Goal: Information Seeking & Learning: Learn about a topic

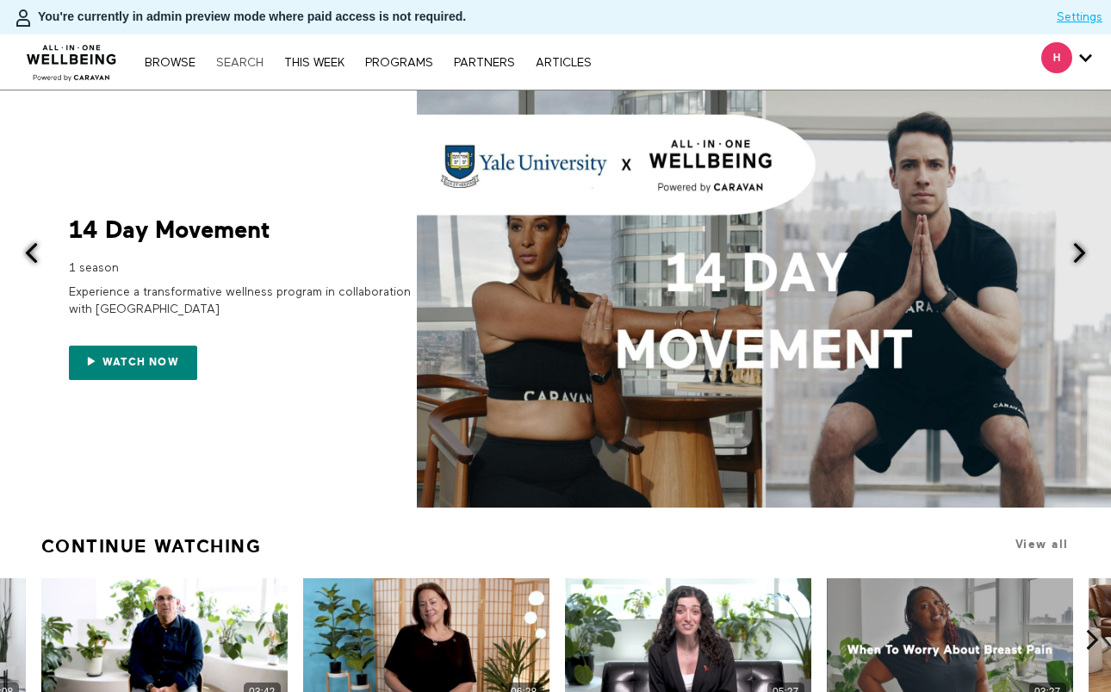
click at [253, 68] on link "Search" at bounding box center [240, 63] width 65 height 12
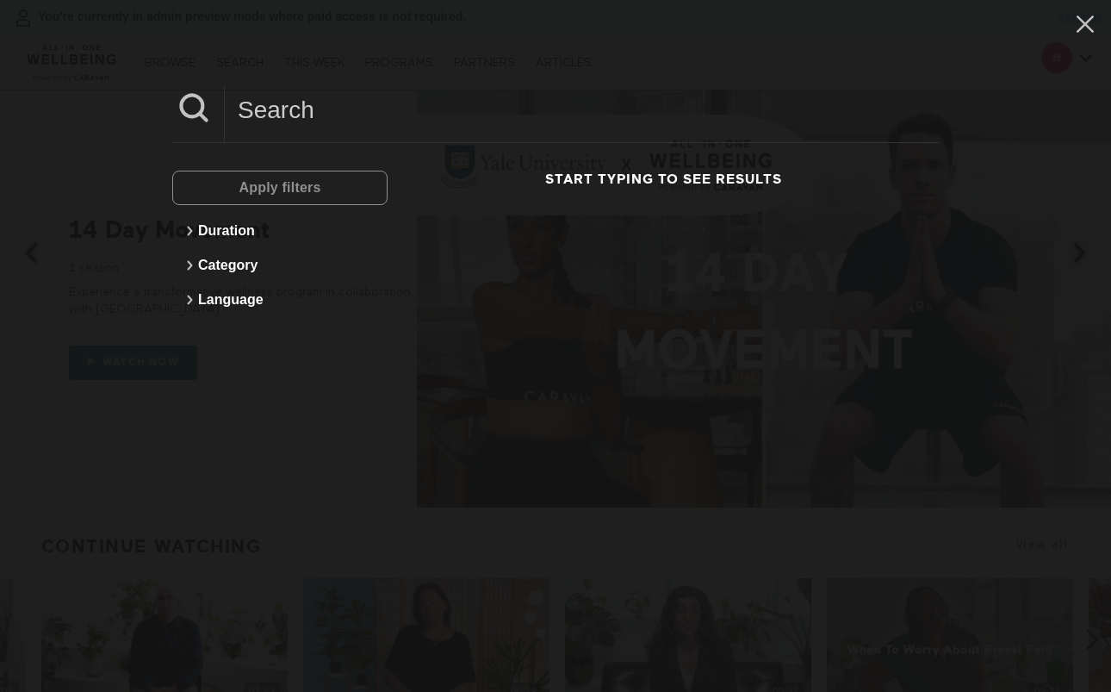
click at [382, 109] on input at bounding box center [582, 109] width 714 height 47
type input "Dental"
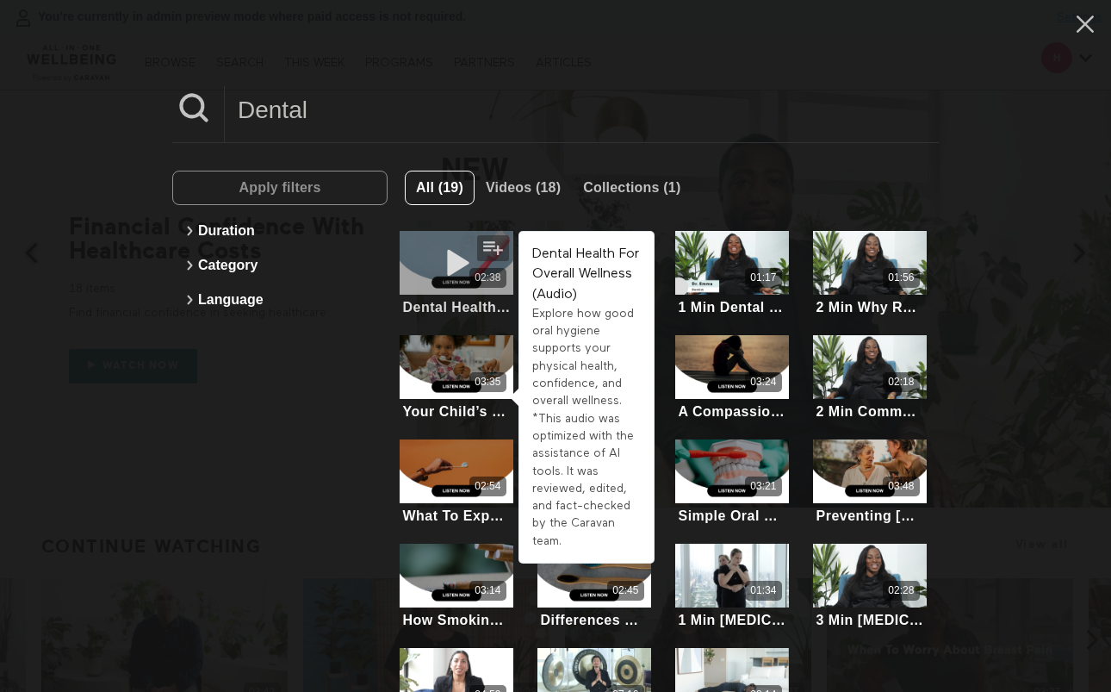
click at [427, 248] on div "02:38" at bounding box center [457, 263] width 114 height 64
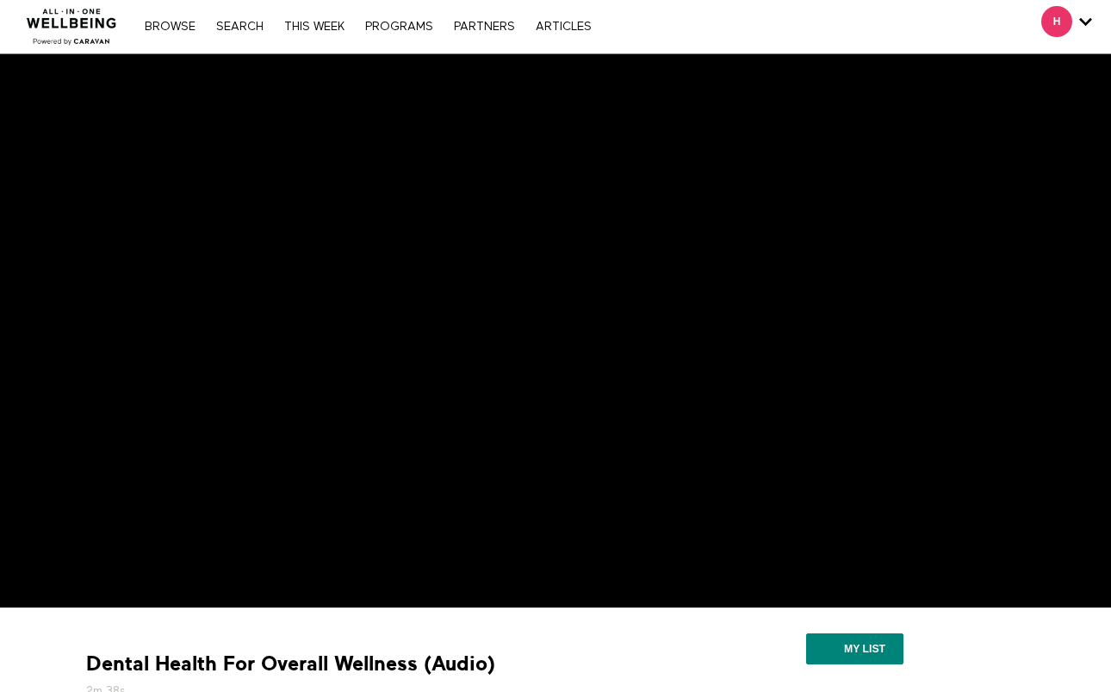
scroll to position [17, 0]
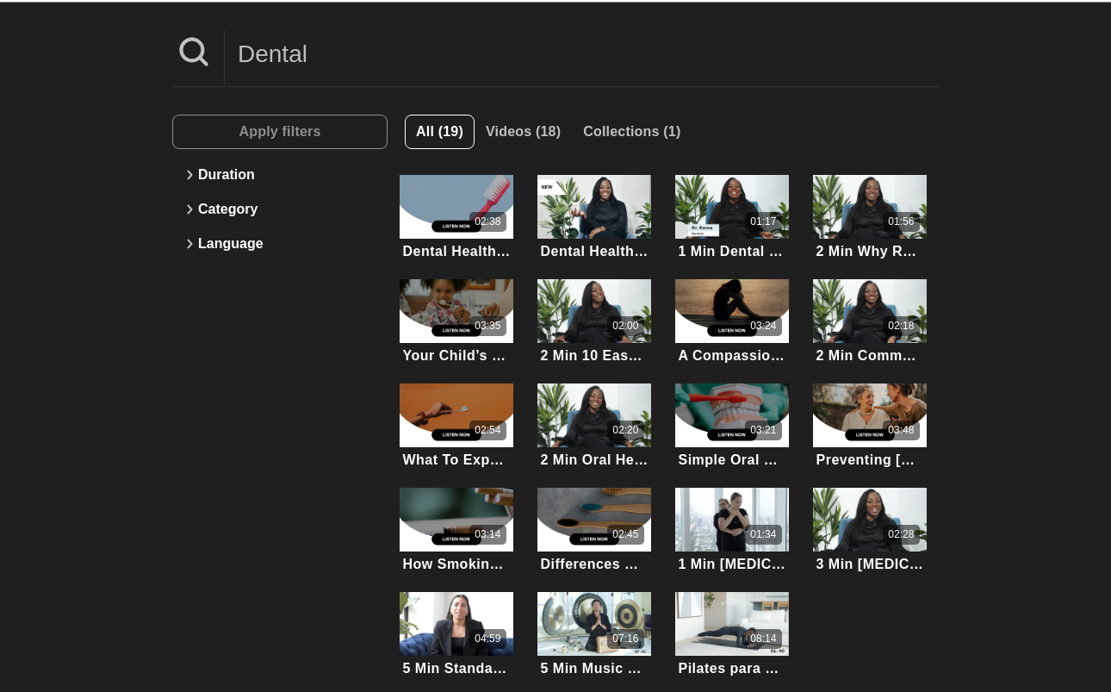
scroll to position [179, 0]
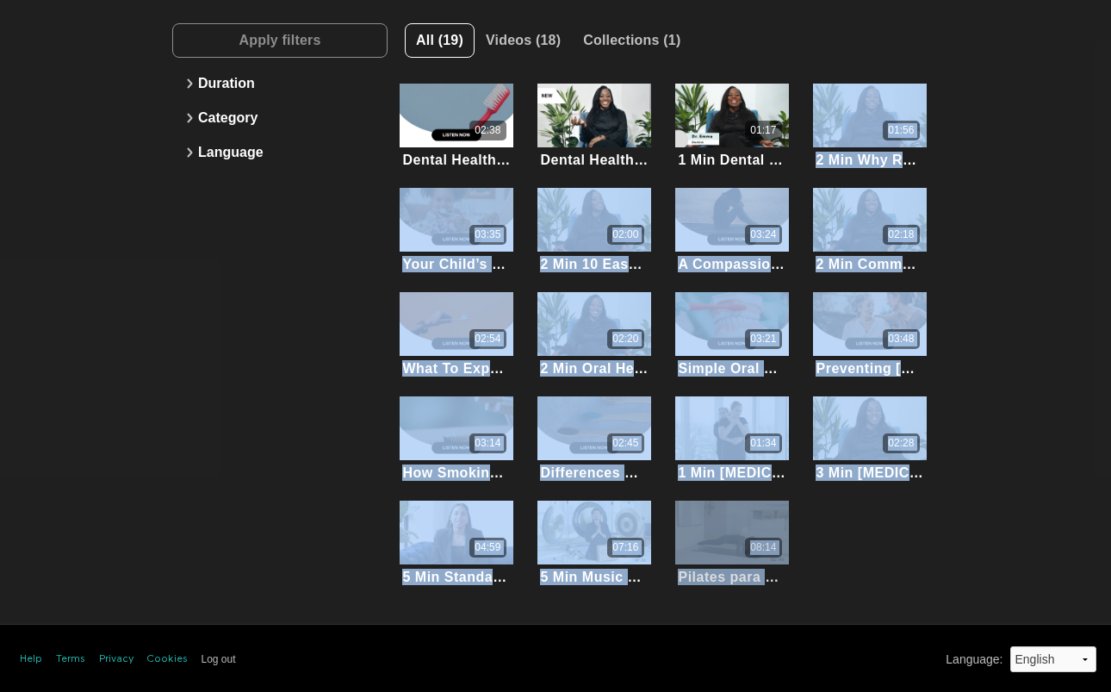
drag, startPoint x: 973, startPoint y: 125, endPoint x: 787, endPoint y: 580, distance: 491.1
click at [787, 580] on div "Dental Apply filters Duration Category Language All (19) Videos (18) Collection…" at bounding box center [555, 267] width 1111 height 712
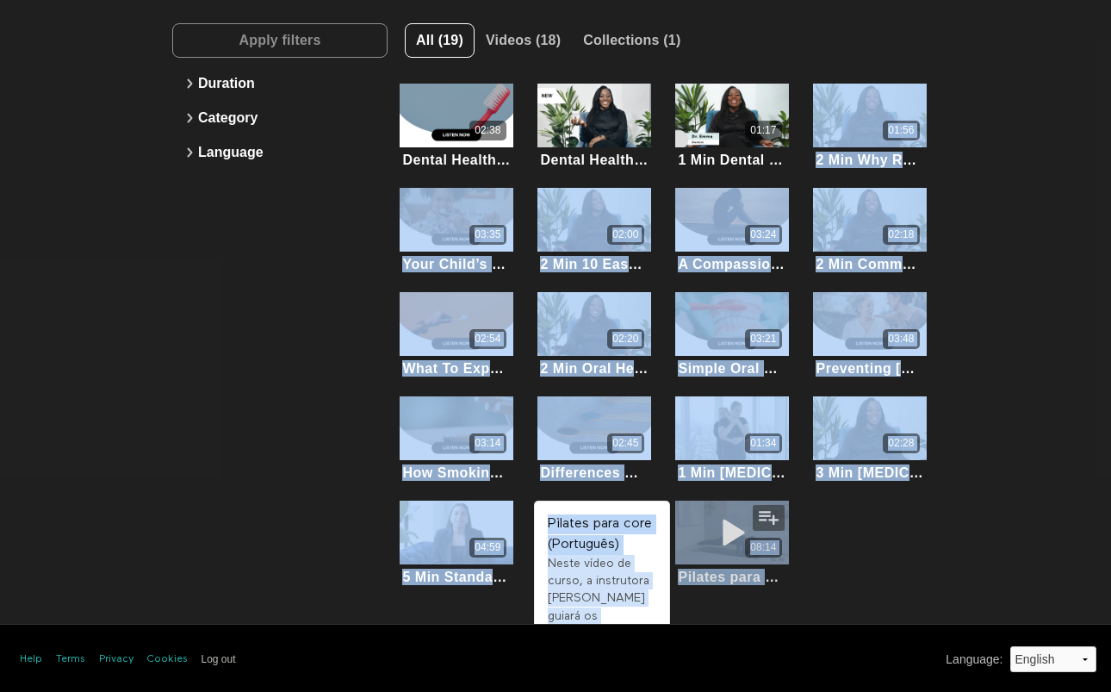
copy ul "21:84 0 Lor Ips Dolorsi Ametco Adipisci Elitse Doei Tempo’i Utlab Etdo Magnaa E…"
